Goal: Information Seeking & Learning: Understand process/instructions

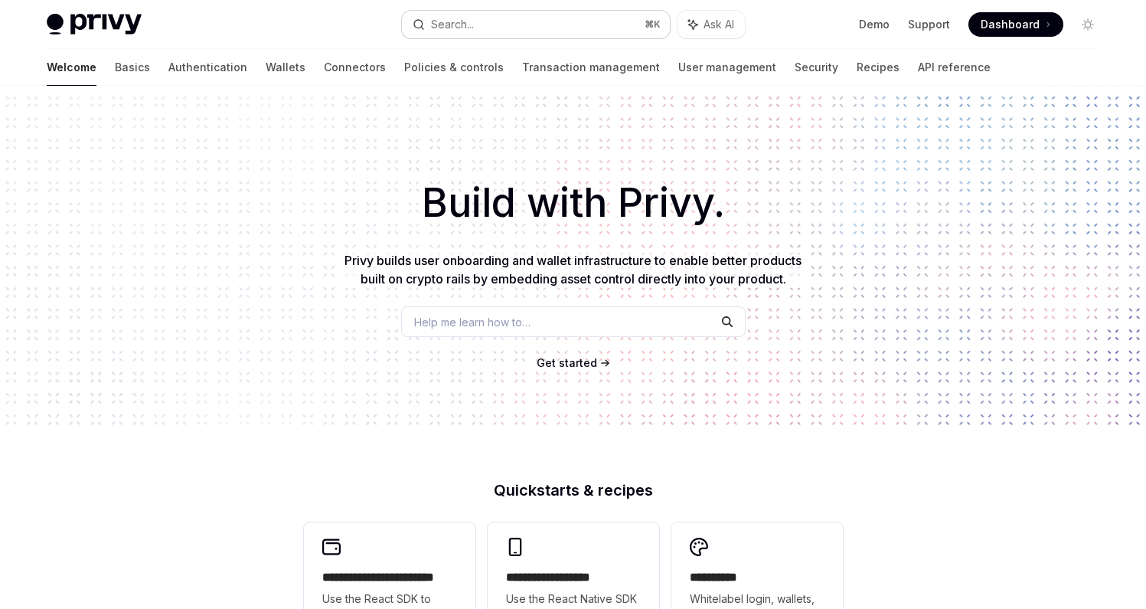
click at [521, 15] on button "Search... ⌘ K" at bounding box center [536, 25] width 268 height 28
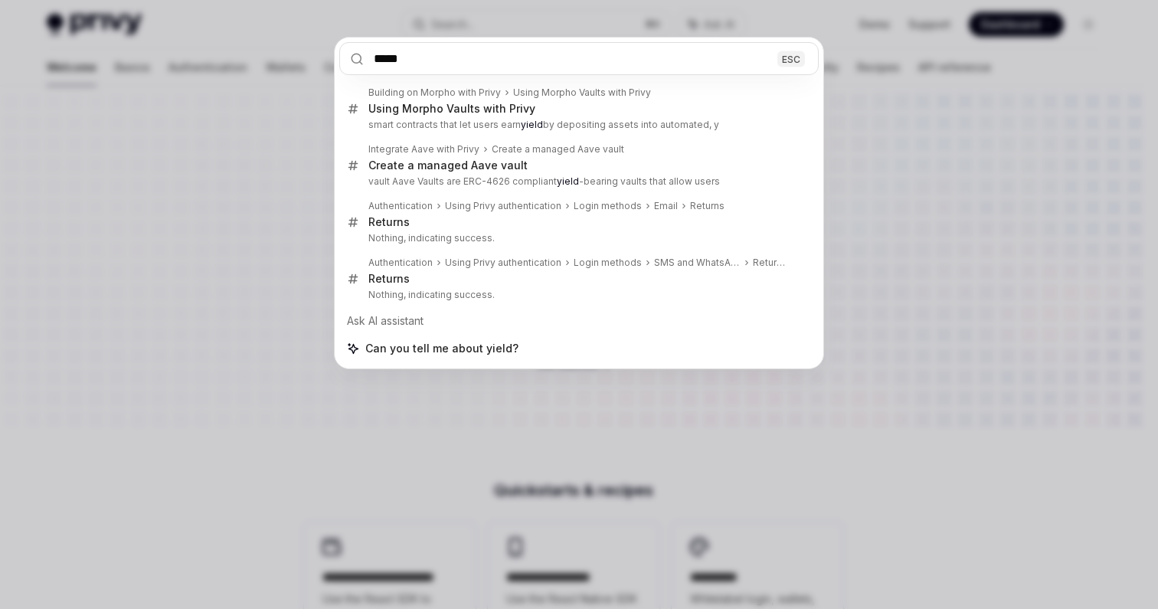
type input "*****"
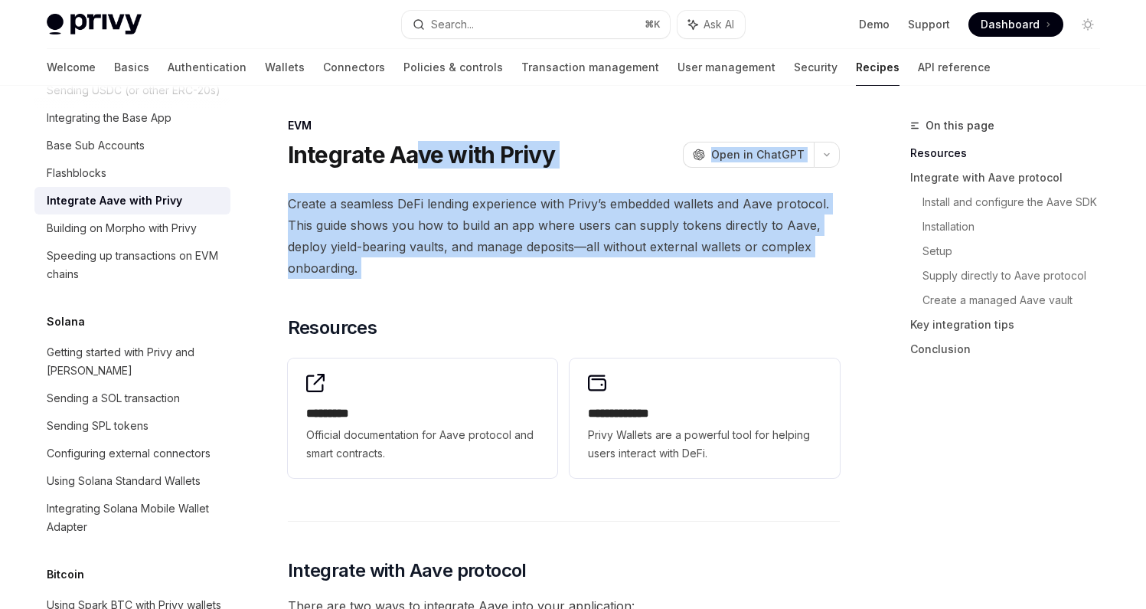
drag, startPoint x: 419, startPoint y: 162, endPoint x: 419, endPoint y: 285, distance: 122.5
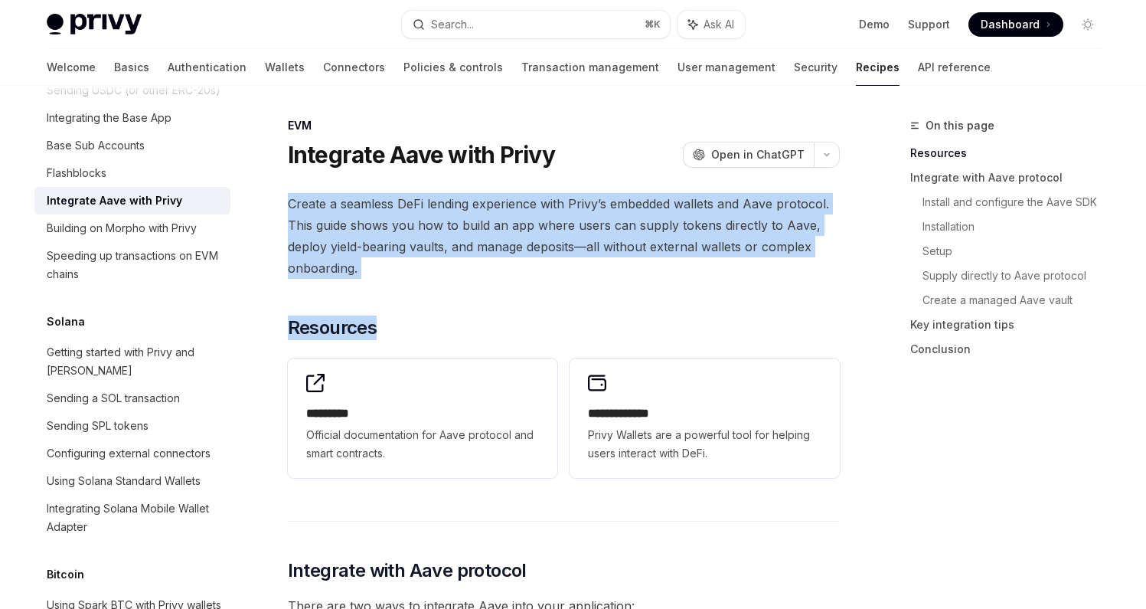
drag, startPoint x: 419, startPoint y: 285, endPoint x: 417, endPoint y: 184, distance: 101.1
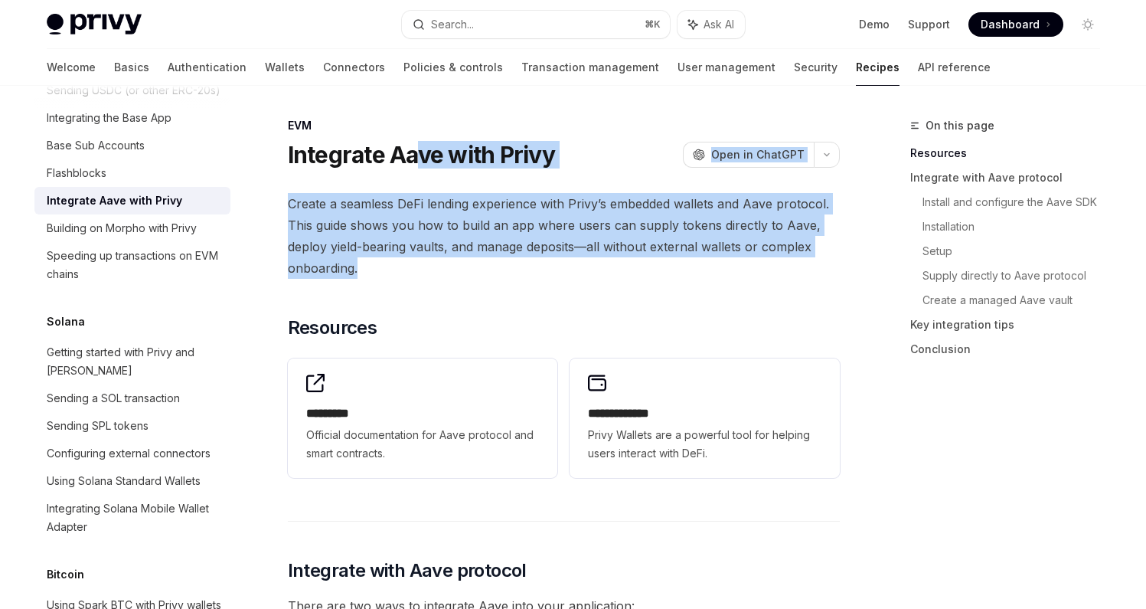
drag, startPoint x: 415, startPoint y: 155, endPoint x: 415, endPoint y: 273, distance: 118.7
click at [415, 273] on span "Create a seamless DeFi lending experience with Privy’s embedded wallets and Aav…" at bounding box center [564, 236] width 552 height 86
drag, startPoint x: 415, startPoint y: 273, endPoint x: 415, endPoint y: 155, distance: 117.9
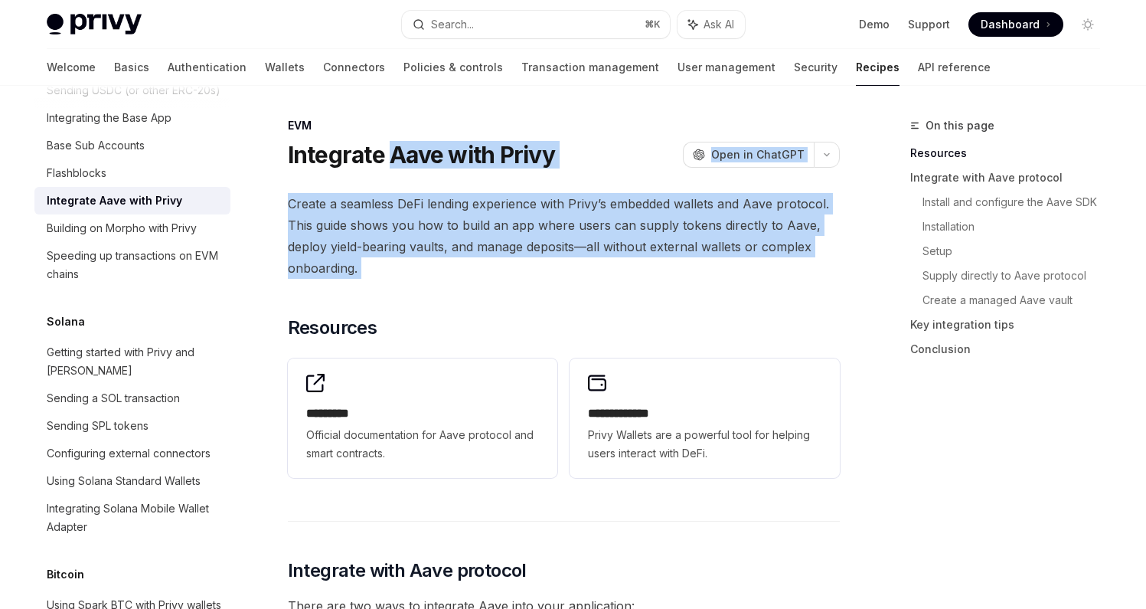
click at [415, 155] on h1 "Integrate Aave with Privy" at bounding box center [421, 155] width 267 height 28
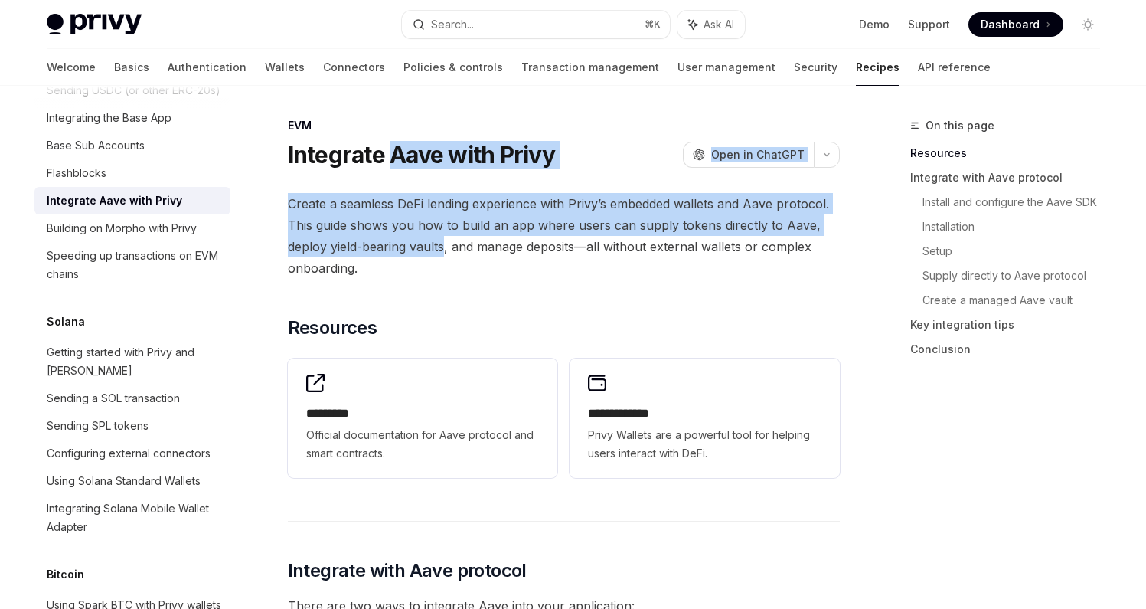
drag, startPoint x: 415, startPoint y: 155, endPoint x: 415, endPoint y: 255, distance: 99.5
click at [415, 255] on span "Create a seamless DeFi lending experience with Privy’s embedded wallets and Aav…" at bounding box center [564, 236] width 552 height 86
drag, startPoint x: 415, startPoint y: 255, endPoint x: 415, endPoint y: 136, distance: 118.7
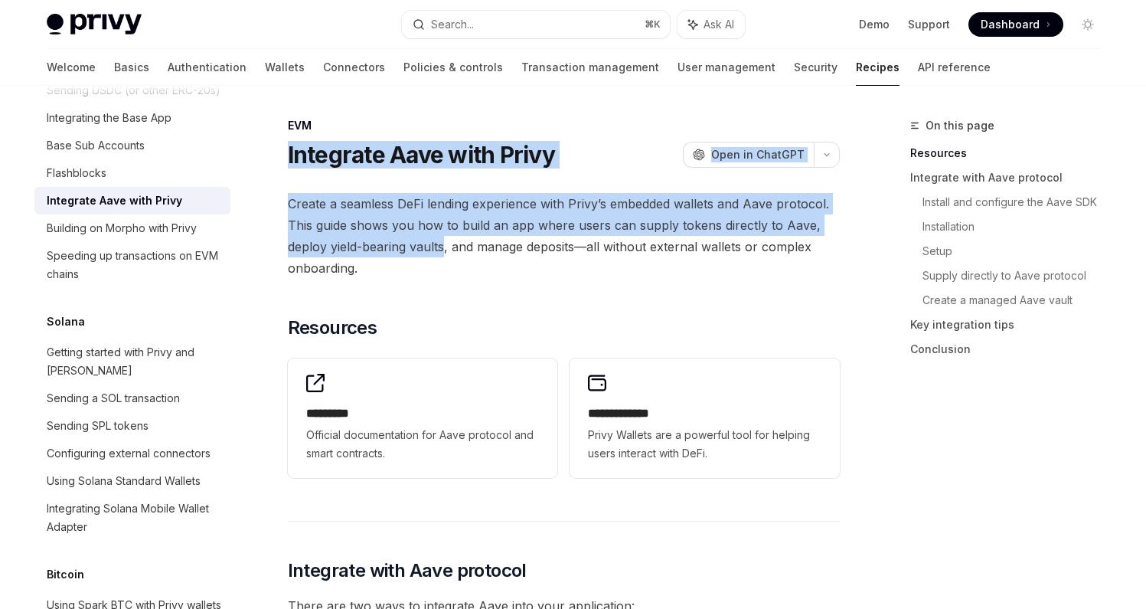
click at [415, 136] on div "EVM Integrate Aave with Privy OpenAI Open in ChatGPT" at bounding box center [564, 143] width 552 height 51
drag, startPoint x: 415, startPoint y: 136, endPoint x: 415, endPoint y: 242, distance: 105.7
click at [415, 242] on span "Create a seamless DeFi lending experience with Privy’s embedded wallets and Aav…" at bounding box center [564, 236] width 552 height 86
drag, startPoint x: 415, startPoint y: 242, endPoint x: 415, endPoint y: 131, distance: 111.0
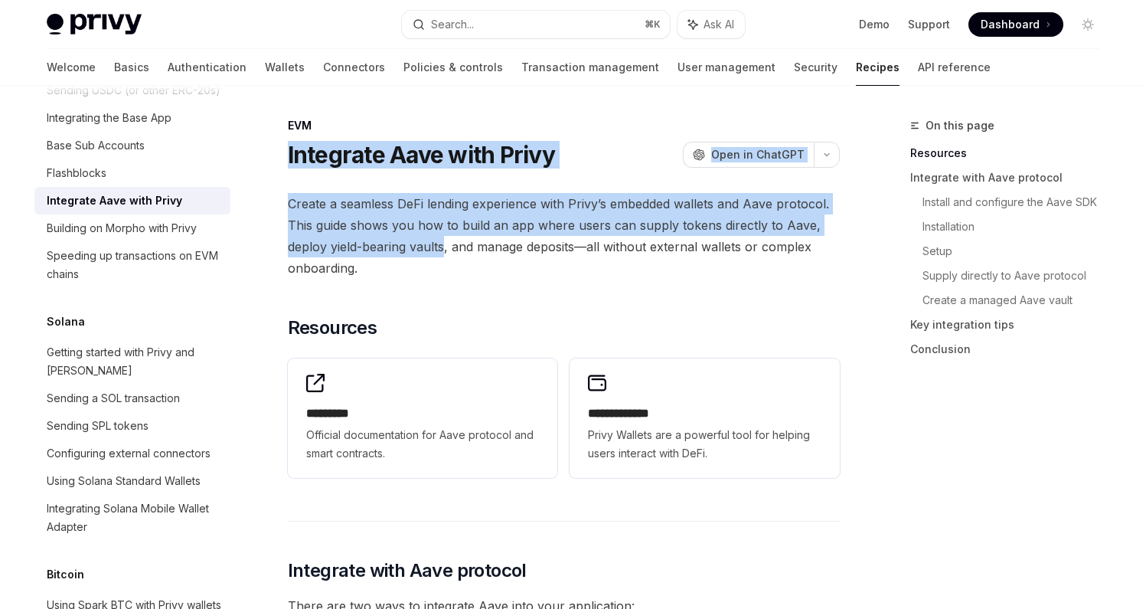
click at [415, 131] on div "EVM" at bounding box center [564, 125] width 552 height 15
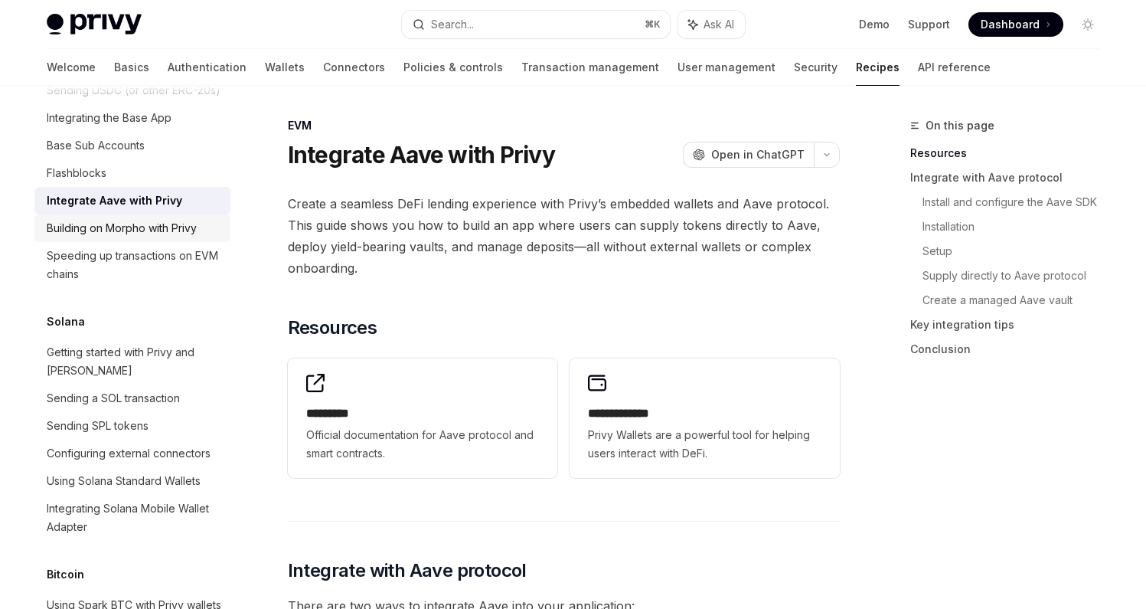
click at [178, 237] on div "Building on Morpho with Privy" at bounding box center [122, 228] width 150 height 18
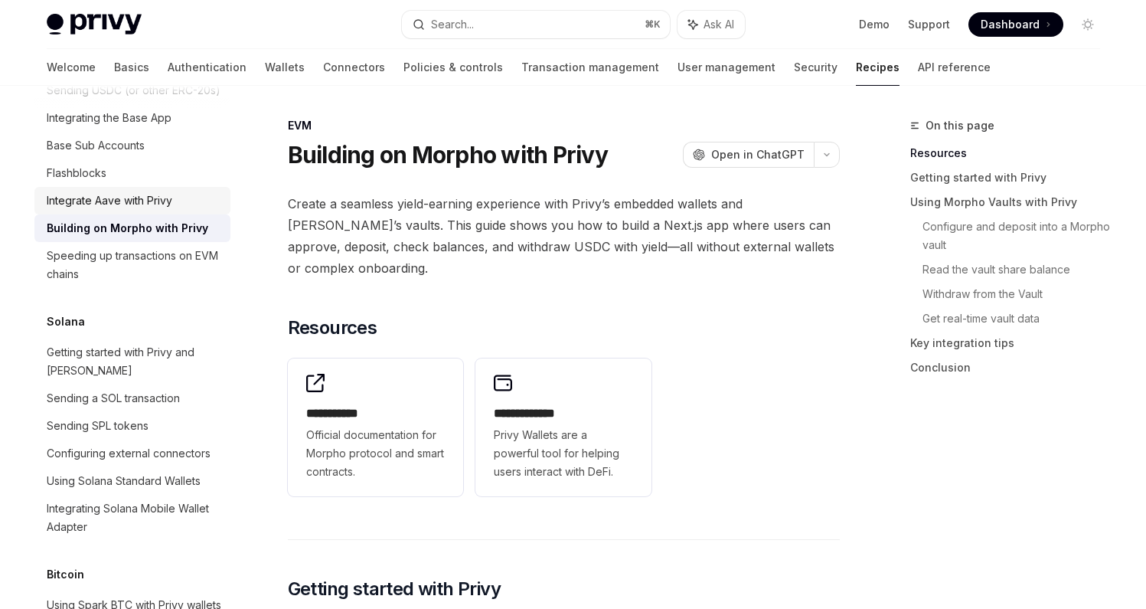
click at [178, 210] on div "Integrate Aave with Privy" at bounding box center [134, 200] width 175 height 18
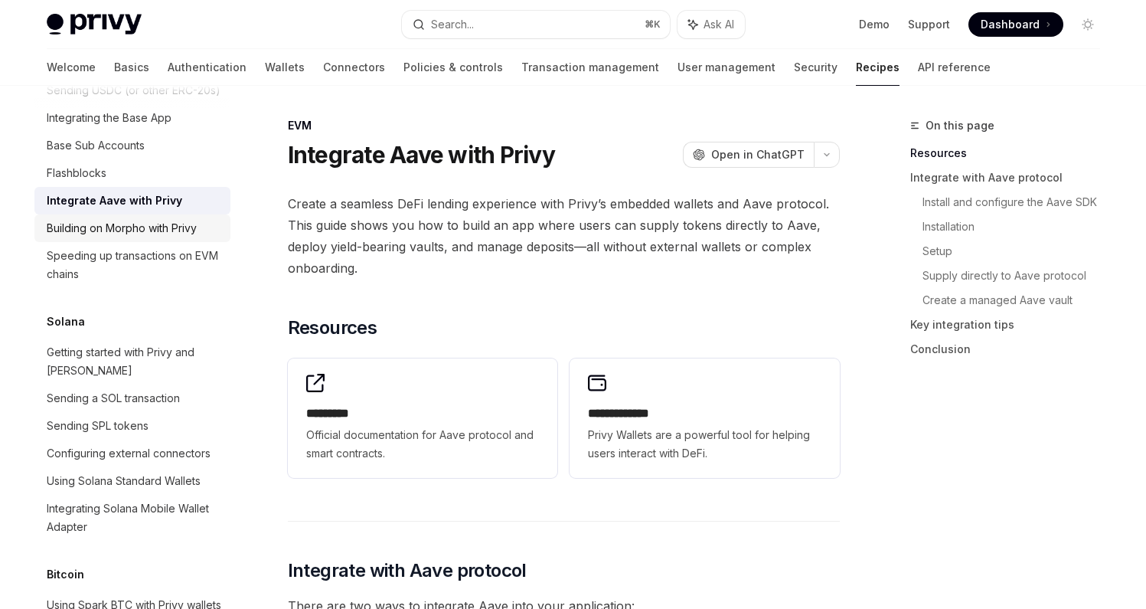
click at [186, 237] on div "Building on Morpho with Privy" at bounding box center [122, 228] width 150 height 18
type textarea "*"
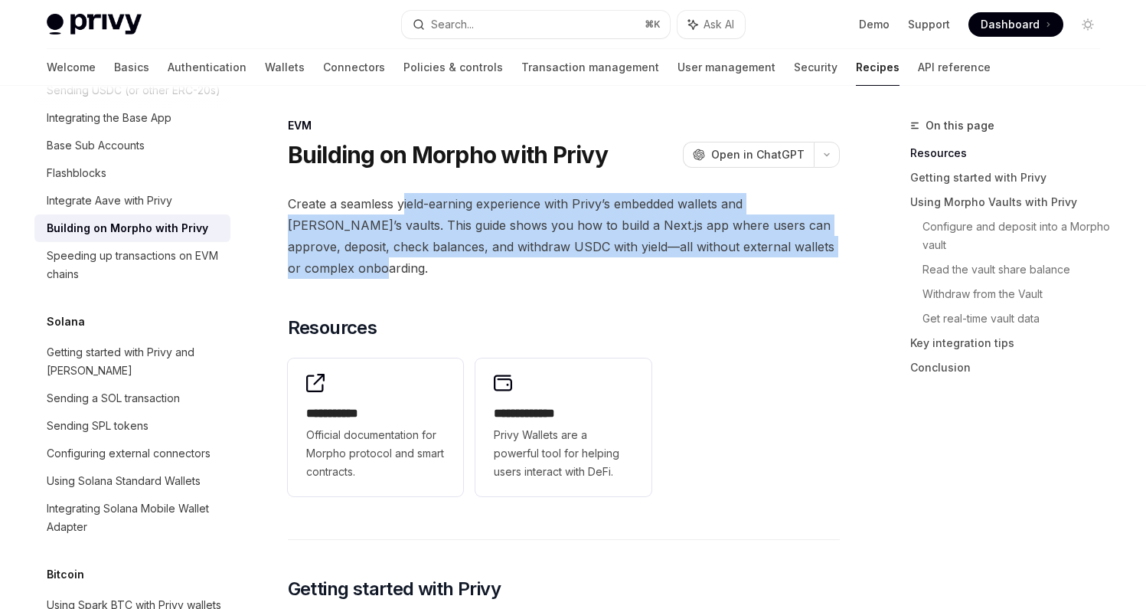
drag, startPoint x: 404, startPoint y: 200, endPoint x: 404, endPoint y: 258, distance: 58.2
click at [404, 258] on span "Create a seamless yield-earning experience with Privy’s embedded wallets and [P…" at bounding box center [564, 236] width 552 height 86
drag, startPoint x: 404, startPoint y: 258, endPoint x: 384, endPoint y: 211, distance: 51.1
click at [384, 211] on span "Create a seamless yield-earning experience with Privy’s embedded wallets and [P…" at bounding box center [564, 236] width 552 height 86
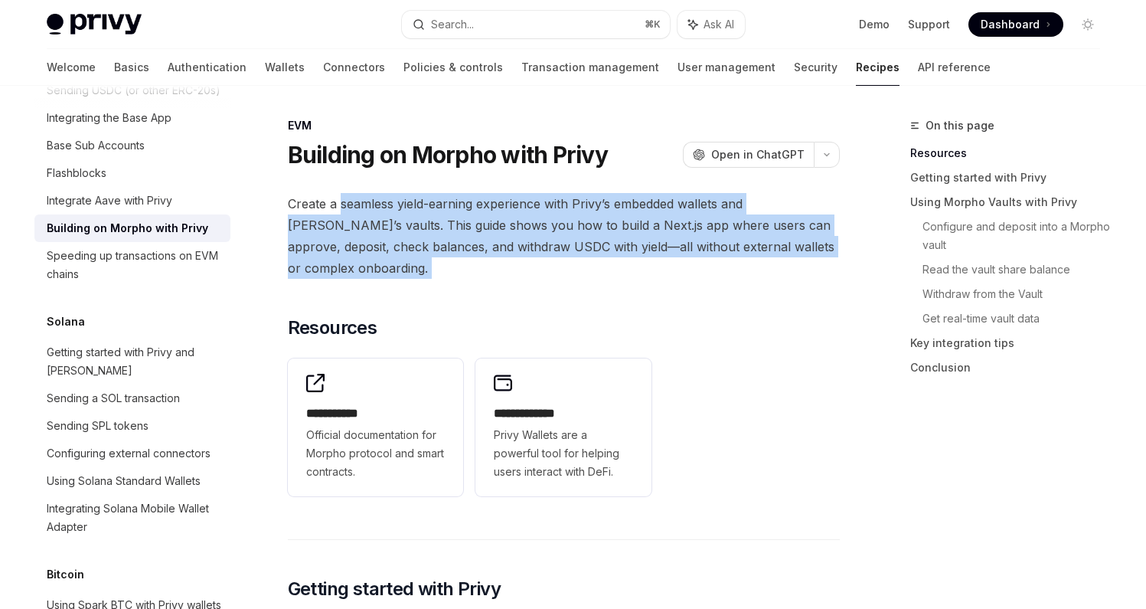
click at [384, 211] on span "Create a seamless yield-earning experience with Privy’s embedded wallets and [P…" at bounding box center [564, 236] width 552 height 86
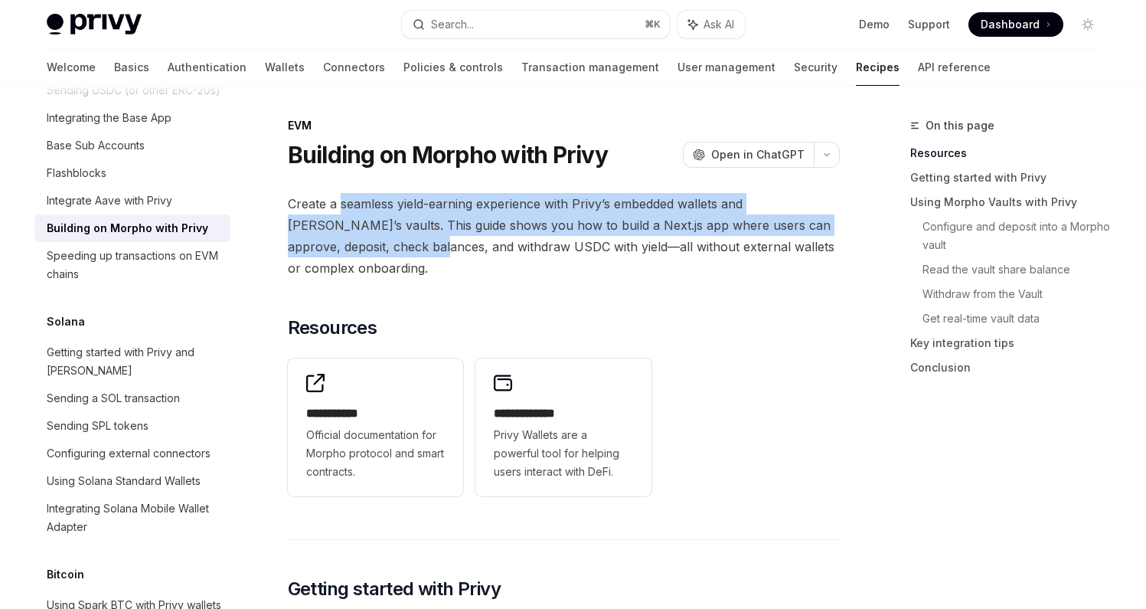
drag, startPoint x: 384, startPoint y: 211, endPoint x: 384, endPoint y: 244, distance: 32.2
click at [384, 244] on span "Create a seamless yield-earning experience with Privy’s embedded wallets and [P…" at bounding box center [564, 236] width 552 height 86
drag, startPoint x: 384, startPoint y: 244, endPoint x: 378, endPoint y: 204, distance: 39.5
click at [378, 204] on span "Create a seamless yield-earning experience with Privy’s embedded wallets and [P…" at bounding box center [564, 236] width 552 height 86
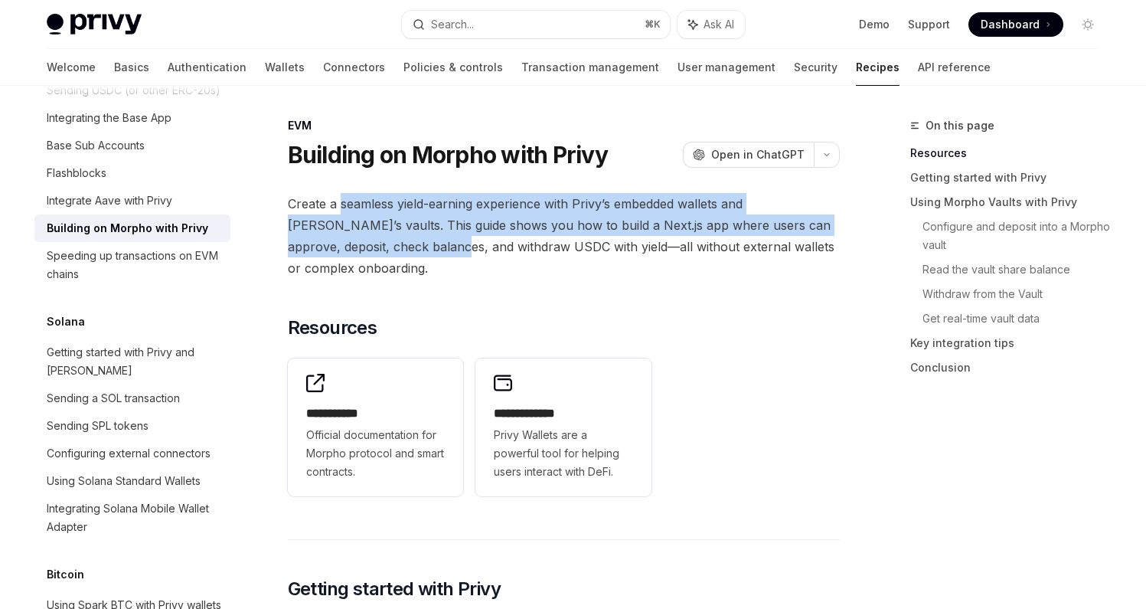
click at [378, 204] on span "Create a seamless yield-earning experience with Privy’s embedded wallets and [P…" at bounding box center [564, 236] width 552 height 86
drag, startPoint x: 378, startPoint y: 204, endPoint x: 378, endPoint y: 250, distance: 45.9
click at [378, 250] on span "Create a seamless yield-earning experience with Privy’s embedded wallets and [P…" at bounding box center [564, 236] width 552 height 86
drag, startPoint x: 378, startPoint y: 250, endPoint x: 378, endPoint y: 209, distance: 41.4
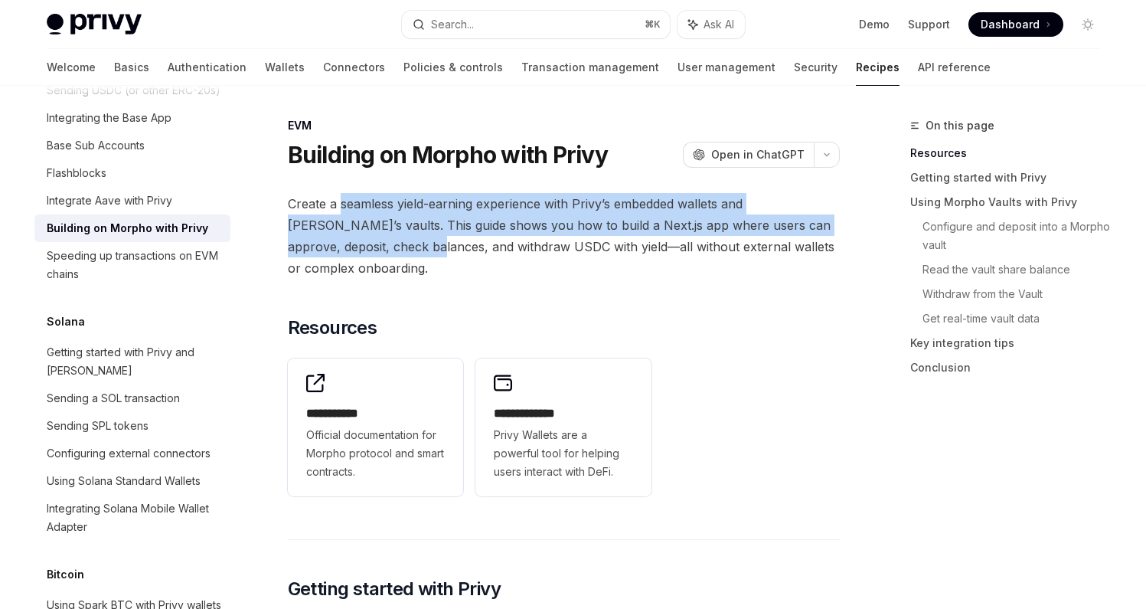
click at [378, 209] on span "Create a seamless yield-earning experience with Privy’s embedded wallets and [P…" at bounding box center [564, 236] width 552 height 86
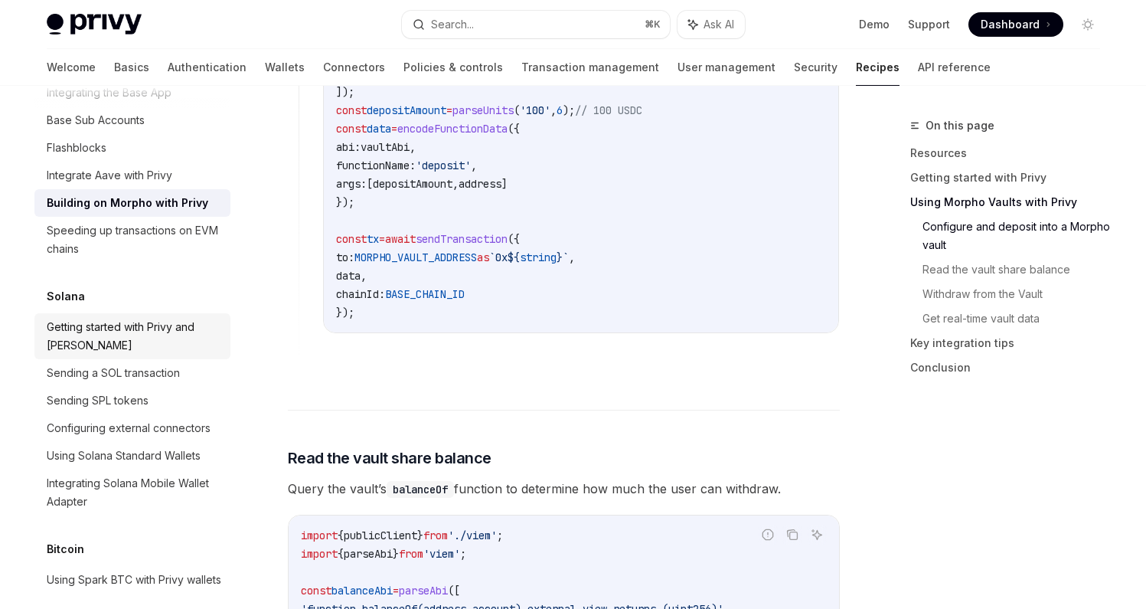
scroll to position [2247, 0]
